Goal: Task Accomplishment & Management: Manage account settings

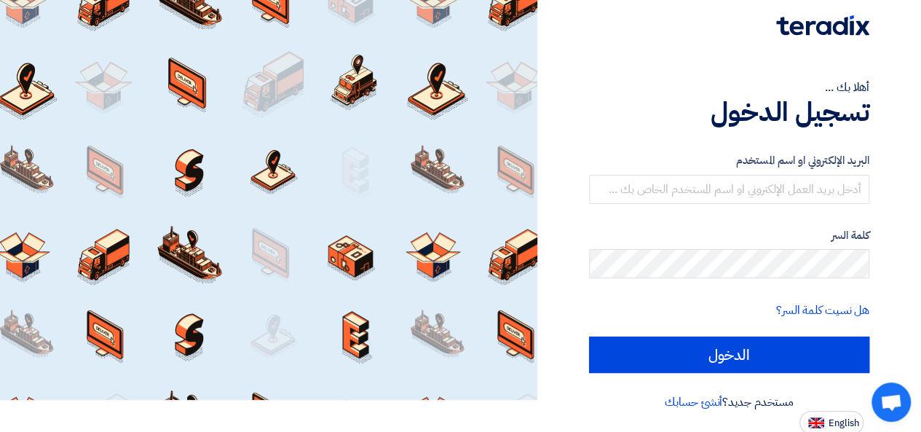
scroll to position [33, 0]
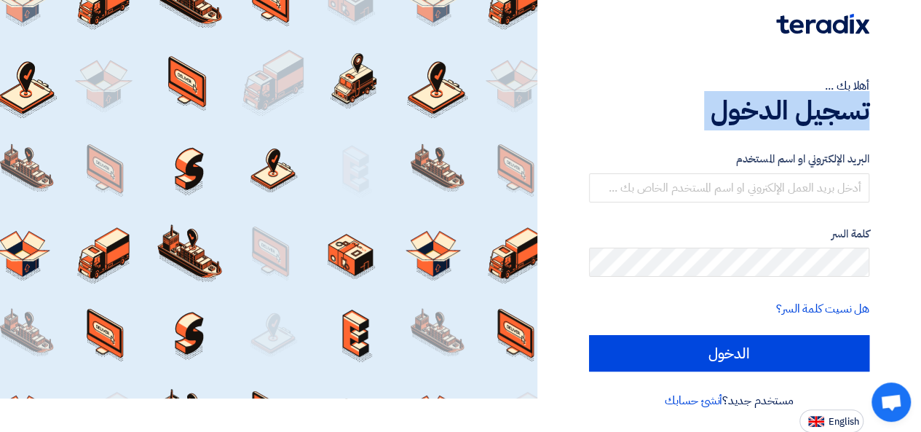
drag, startPoint x: 919, startPoint y: 134, endPoint x: 927, endPoint y: 111, distance: 23.9
click at [921, 111] on html "أهلا بك ... تسجيل الدخول البريد الإلكتروني او اسم المستخدم كلمة السر هل نسيت كل…" at bounding box center [460, 200] width 921 height 466
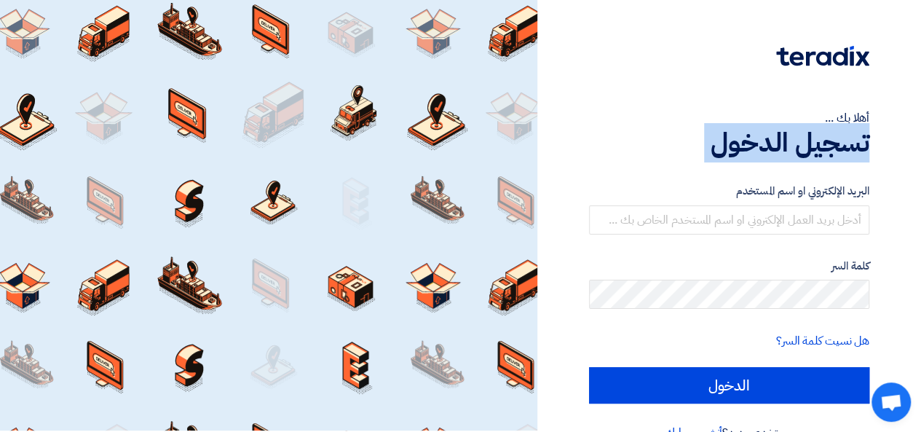
scroll to position [0, 0]
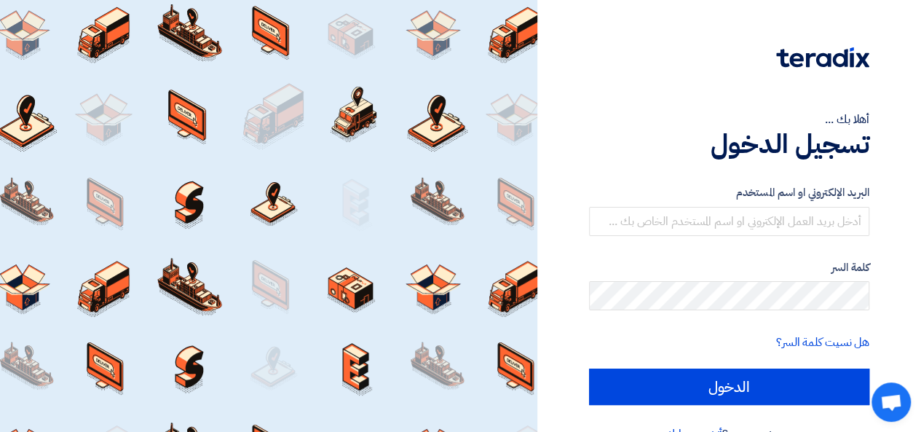
click at [662, 56] on div at bounding box center [729, 67] width 280 height 41
click at [813, 226] on input "text" at bounding box center [729, 221] width 280 height 29
type input "[EMAIL_ADDRESS][DOMAIN_NAME]"
